Goal: Task Accomplishment & Management: Manage account settings

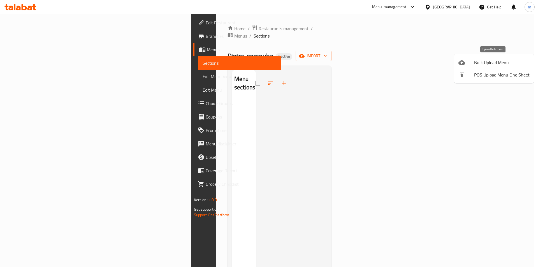
click at [479, 63] on span "Bulk Upload Menu" at bounding box center [502, 62] width 56 height 7
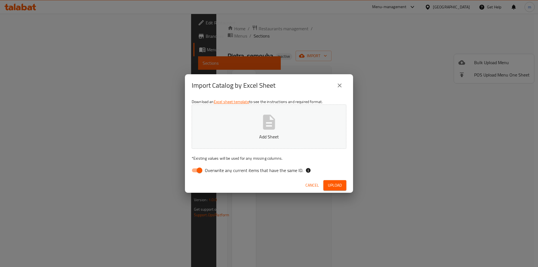
click at [274, 167] on span "Overwrite any current items that have the same ID." at bounding box center [254, 170] width 98 height 7
click at [216, 167] on input "Overwrite any current items that have the same ID." at bounding box center [200, 170] width 32 height 11
checkbox input "false"
click at [268, 130] on icon "button" at bounding box center [269, 122] width 18 height 18
click at [332, 186] on span "Upload" at bounding box center [335, 185] width 14 height 7
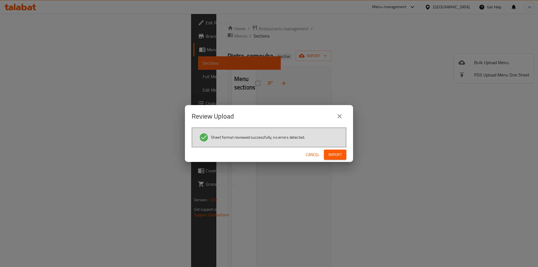
click at [336, 155] on span "Import" at bounding box center [335, 154] width 13 height 7
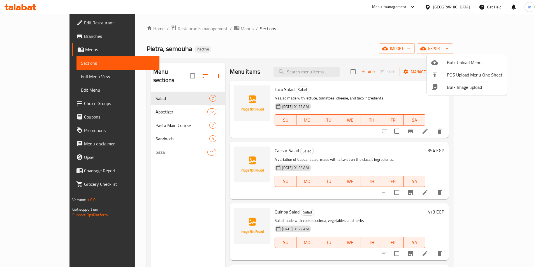
click at [418, 40] on div at bounding box center [269, 133] width 538 height 267
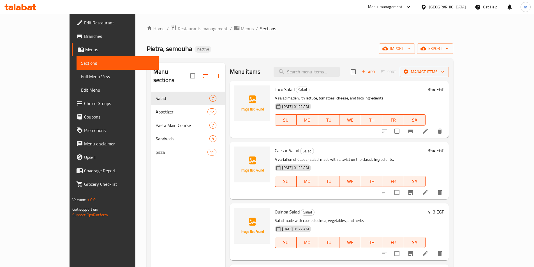
click at [81, 75] on span "Full Menu View" at bounding box center [117, 76] width 73 height 7
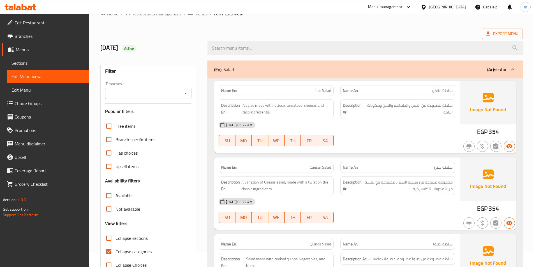
scroll to position [28, 0]
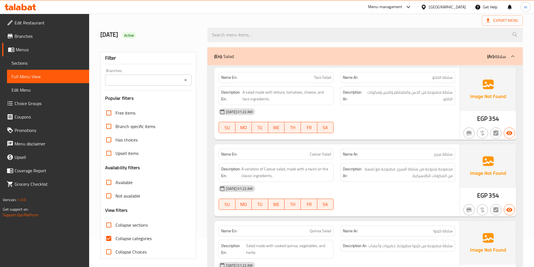
click at [127, 236] on span "Collapse categories" at bounding box center [134, 238] width 36 height 7
click at [116, 236] on input "Collapse categories" at bounding box center [108, 238] width 13 height 13
checkbox input "false"
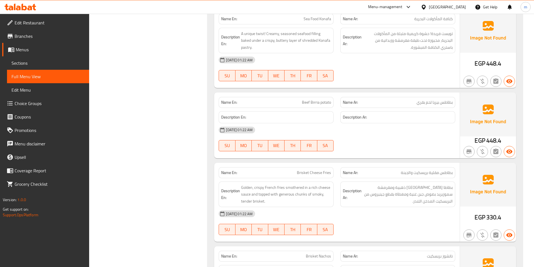
scroll to position [813, 0]
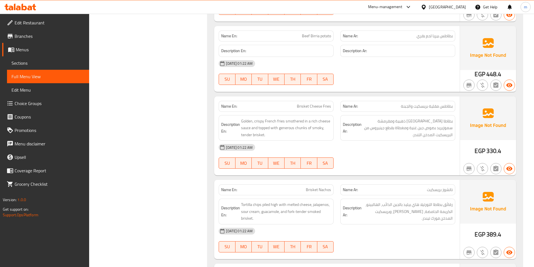
click at [308, 107] on span "Brisket Cheese Fries" at bounding box center [314, 106] width 34 height 6
click at [360, 141] on div "[DATE] 01:22 AM" at bounding box center [336, 147] width 243 height 13
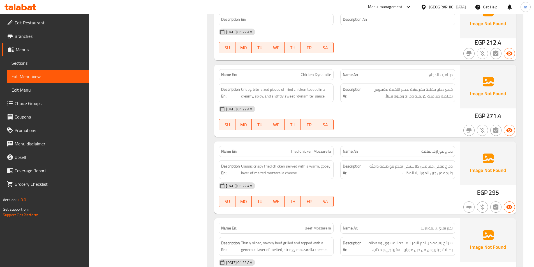
scroll to position [1093, 0]
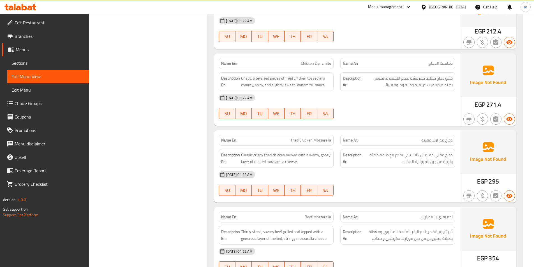
click at [306, 61] on span "Chicken Dynamite" at bounding box center [316, 64] width 30 height 6
copy span "Chicken Dynamite"
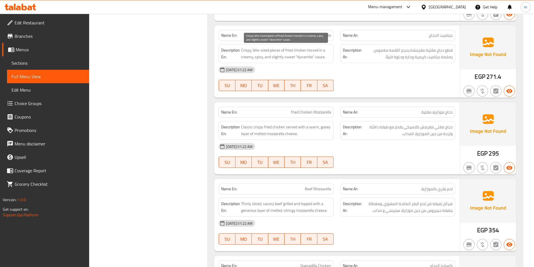
click at [255, 49] on span "Crispy, bite-sized pieces of fried chicken tossed in a creamy, spicy, and sligh…" at bounding box center [286, 54] width 90 height 14
copy span "bite"
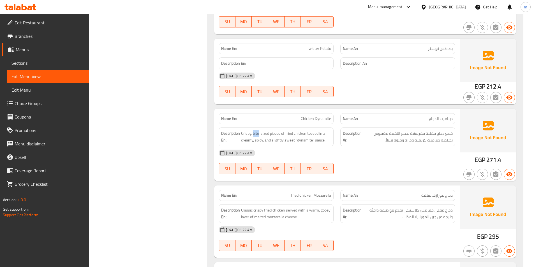
scroll to position [926, 0]
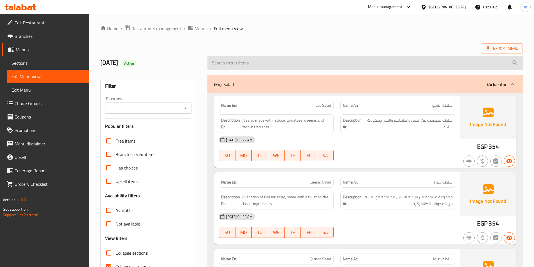
click at [274, 65] on input "search" at bounding box center [364, 63] width 315 height 14
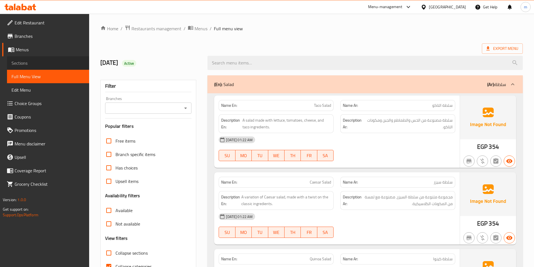
click at [65, 63] on span "Sections" at bounding box center [47, 63] width 73 height 7
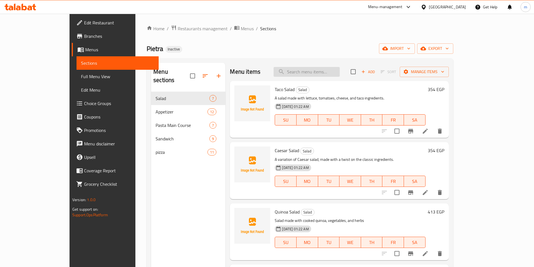
click at [313, 73] on input "search" at bounding box center [307, 72] width 66 height 10
paste input "Chicken Dynamite"
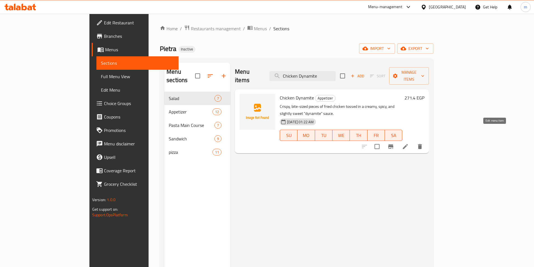
type input "Chicken Dynamite"
click at [406, 48] on icon "button" at bounding box center [404, 49] width 6 height 4
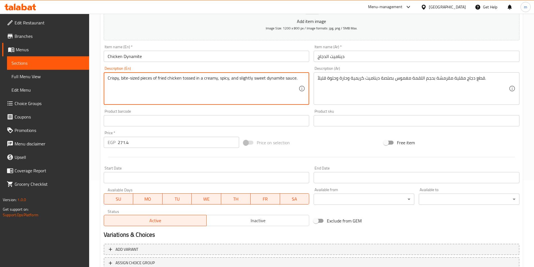
scroll to position [129, 0]
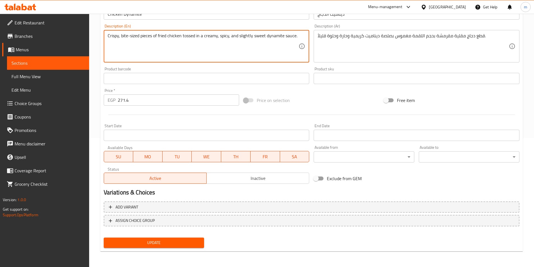
type textarea "Crispy, bite-sized pieces of fried chicken tossed in a creamy, spicy, and sligh…"
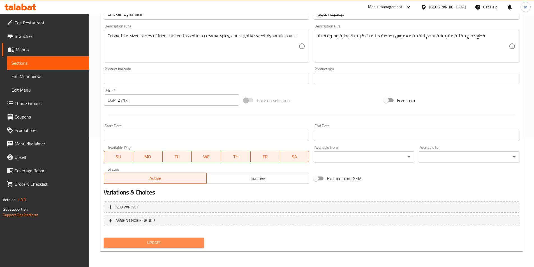
click at [184, 245] on span "Update" at bounding box center [154, 242] width 92 height 7
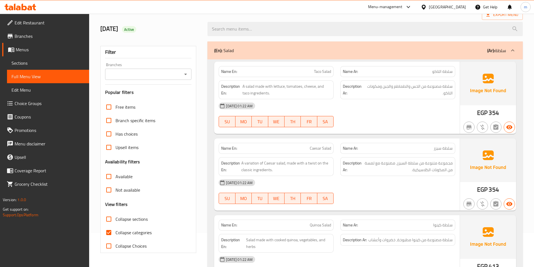
scroll to position [84, 0]
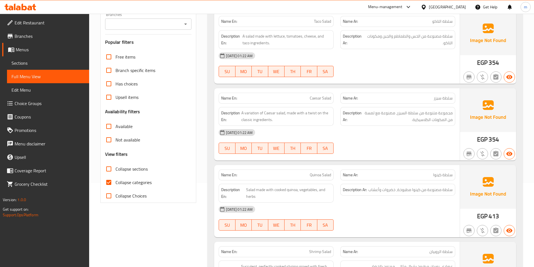
click at [137, 181] on span "Collapse categories" at bounding box center [134, 182] width 36 height 7
click at [116, 181] on input "Collapse categories" at bounding box center [108, 182] width 13 height 13
checkbox input "false"
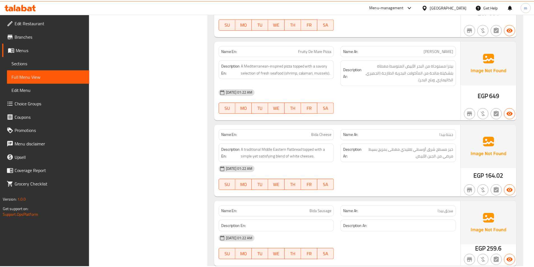
scroll to position [3550, 0]
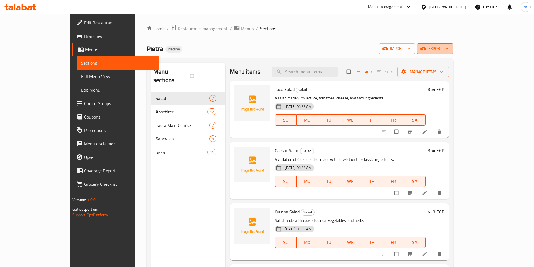
click at [449, 49] on span "export" at bounding box center [435, 48] width 27 height 7
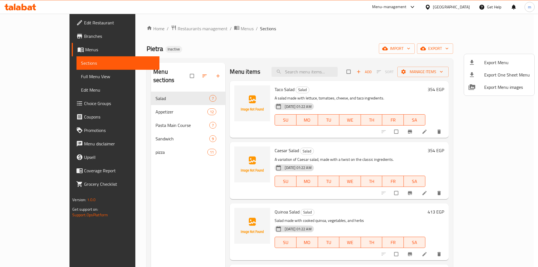
click at [477, 63] on div at bounding box center [477, 62] width 16 height 7
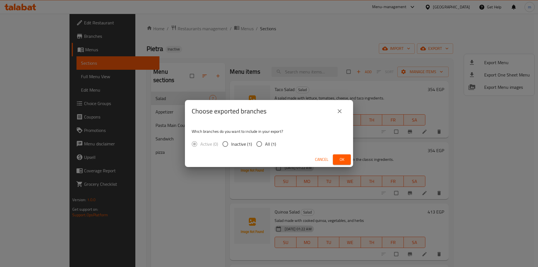
click at [270, 142] on span "All (1)" at bounding box center [270, 144] width 11 height 7
click at [265, 142] on input "All (1)" at bounding box center [259, 144] width 12 height 12
radio input "true"
click at [342, 161] on span "Ok" at bounding box center [342, 159] width 9 height 7
